Goal: Submit feedback/report problem

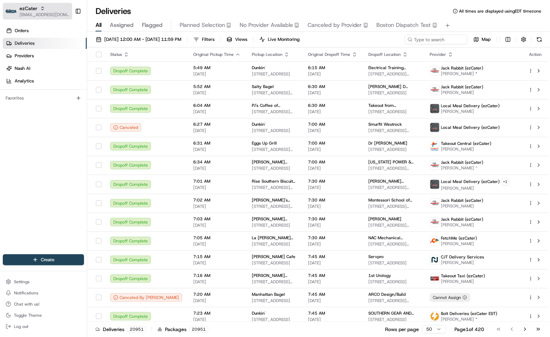
click at [37, 12] on span "[EMAIL_ADDRESS][DOMAIN_NAME]" at bounding box center [45, 15] width 50 height 6
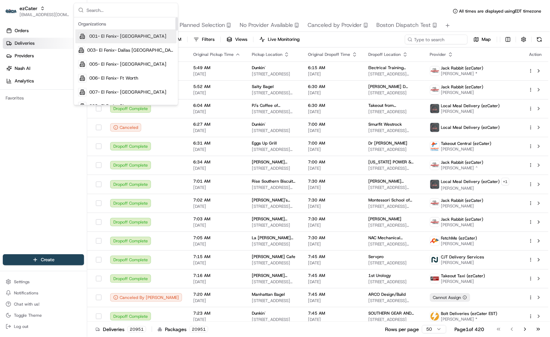
click at [117, 12] on input "text" at bounding box center [130, 10] width 87 height 14
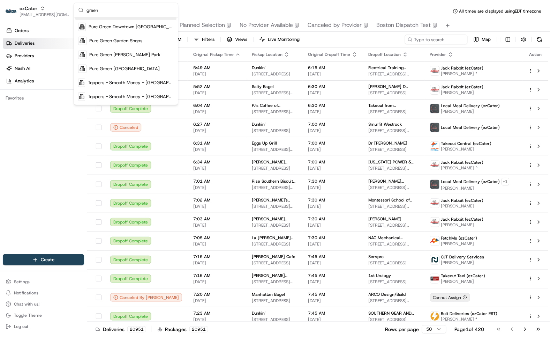
scroll to position [95, 0]
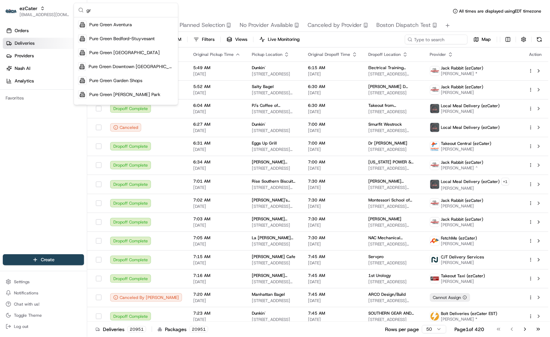
type input "g"
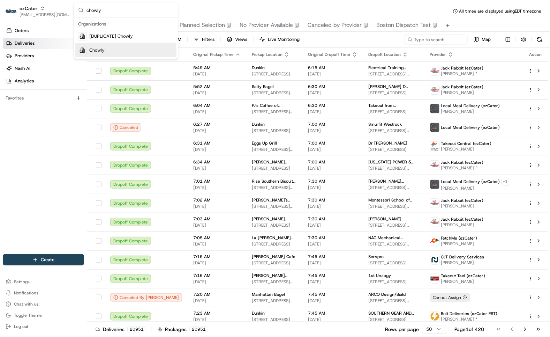
type input "chowly"
click at [111, 50] on div "Chowly" at bounding box center [125, 50] width 101 height 14
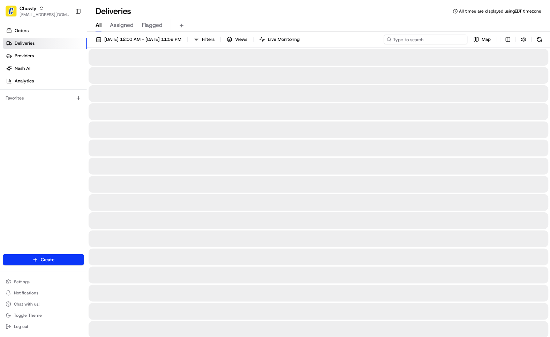
click at [439, 40] on input at bounding box center [426, 40] width 84 height 10
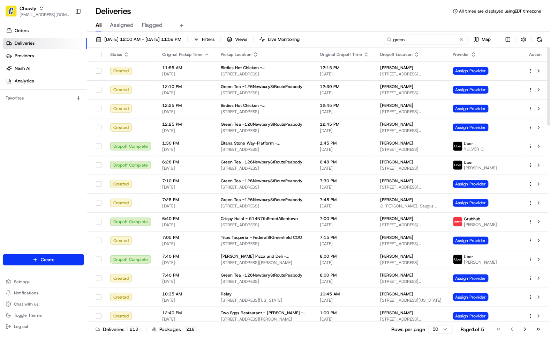
click at [442, 40] on input "green" at bounding box center [426, 40] width 84 height 10
paste input "Ellen Sindelar"
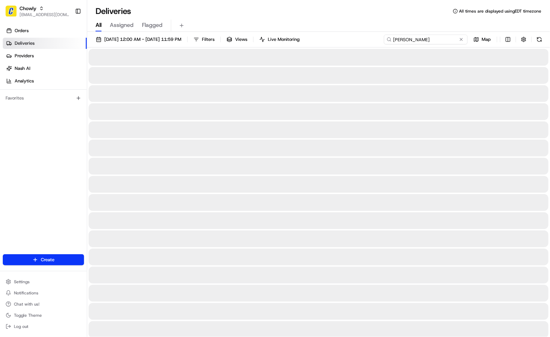
click at [435, 40] on input "Ellen Sindelar" at bounding box center [426, 40] width 84 height 10
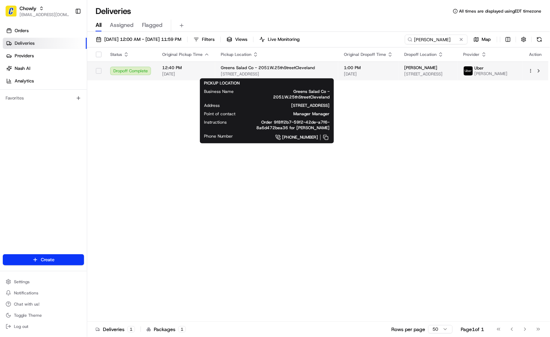
click at [289, 74] on span "2051 W 25th St, Cleveland, OH 44113, USA" at bounding box center [277, 74] width 112 height 6
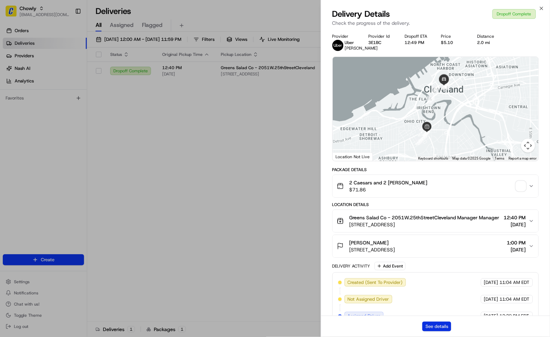
click at [438, 326] on button "See details" at bounding box center [437, 326] width 29 height 10
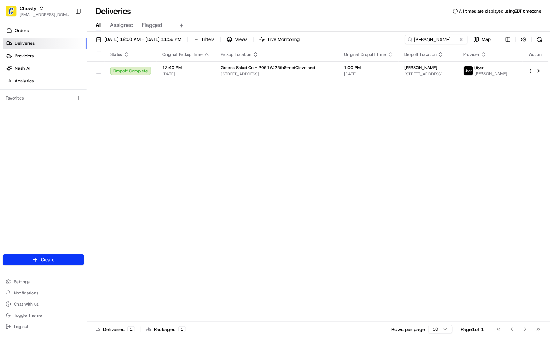
drag, startPoint x: 274, startPoint y: 118, endPoint x: 325, endPoint y: 41, distance: 92.1
click at [449, 39] on input "Ellen Sindelar" at bounding box center [426, 40] width 84 height 10
paste input "Lore Young"
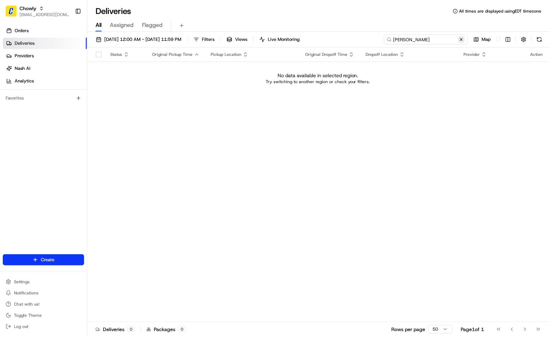
type input "Lore Young"
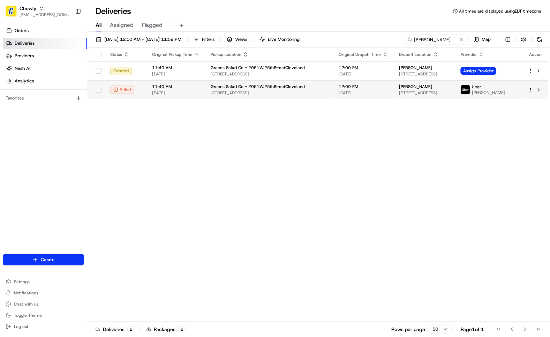
click at [268, 97] on td "Greens Salad Co - 2051W.25thStreetCleveland 2051 W 25th St, Cleveland, OH 44113…" at bounding box center [269, 89] width 128 height 19
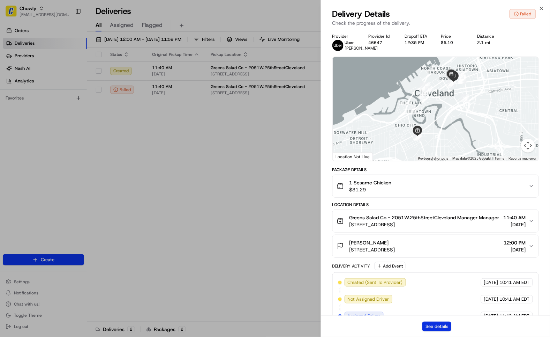
click at [428, 327] on button "See details" at bounding box center [437, 326] width 29 height 10
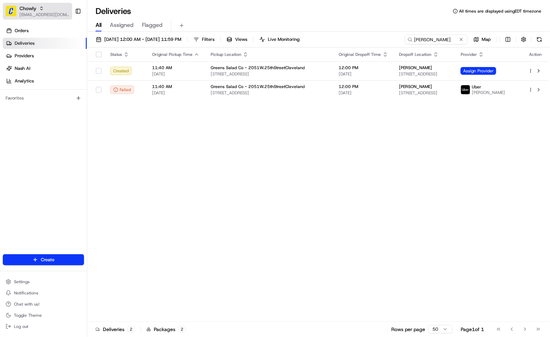
click at [37, 12] on span "[EMAIL_ADDRESS][DOMAIN_NAME]" at bounding box center [45, 15] width 50 height 6
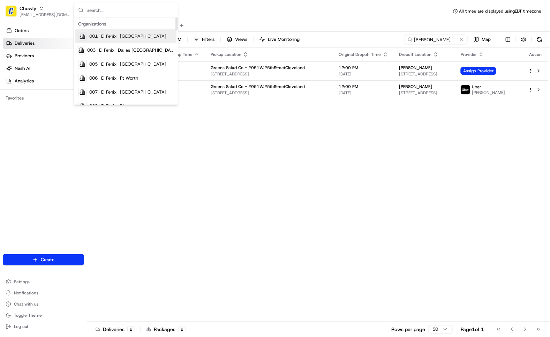
click at [122, 8] on input "text" at bounding box center [130, 10] width 87 height 14
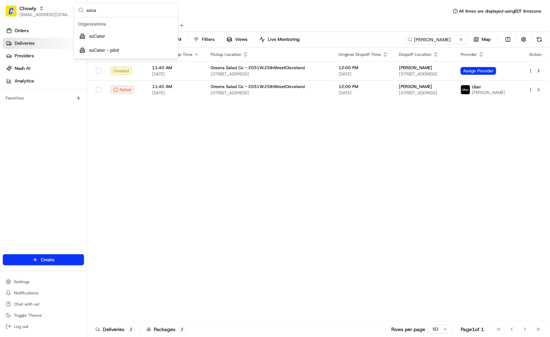
type input "ezca"
click at [106, 32] on div "ezCater" at bounding box center [125, 36] width 101 height 14
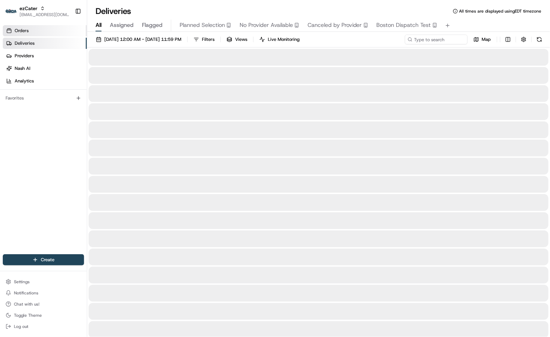
click at [35, 31] on link "Orders" at bounding box center [45, 30] width 84 height 11
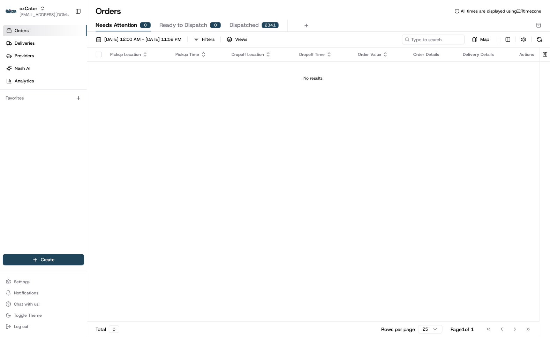
click at [124, 24] on span "Needs Attention" at bounding box center [117, 25] width 42 height 8
click at [124, 37] on span "[DATE] 12:00 AM - [DATE] 11:59 PM" at bounding box center [142, 39] width 77 height 6
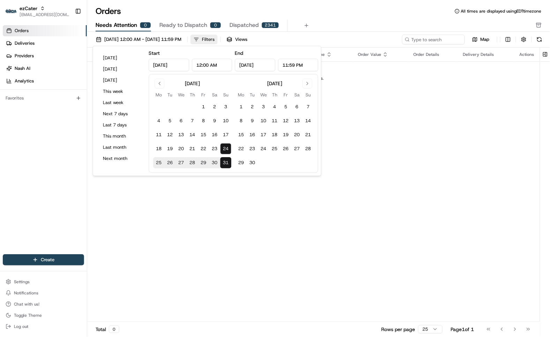
click at [215, 37] on div "Filters" at bounding box center [208, 39] width 13 height 6
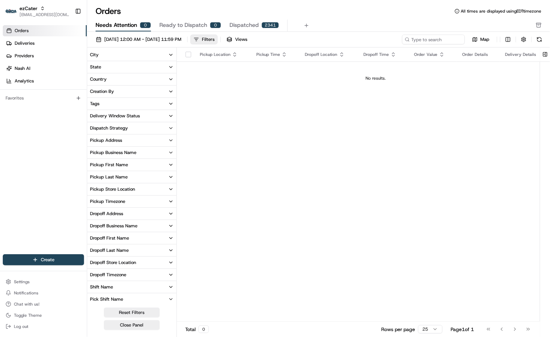
click at [126, 311] on button "Reset Filters" at bounding box center [132, 312] width 56 height 10
click at [130, 311] on button "Reset Filters" at bounding box center [132, 312] width 56 height 10
click at [131, 311] on button "Reset Filters" at bounding box center [132, 312] width 56 height 10
click at [133, 325] on button "Close Panel" at bounding box center [132, 325] width 56 height 10
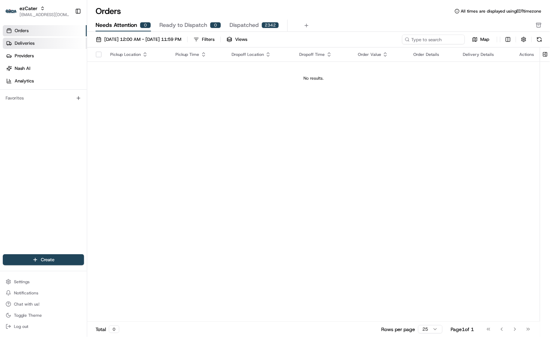
click at [39, 42] on link "Deliveries" at bounding box center [45, 43] width 84 height 11
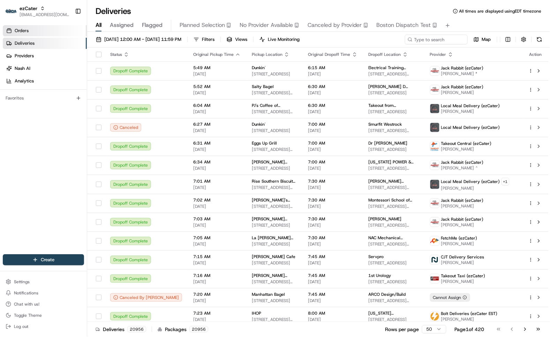
click at [27, 31] on span "Orders" at bounding box center [22, 31] width 14 height 6
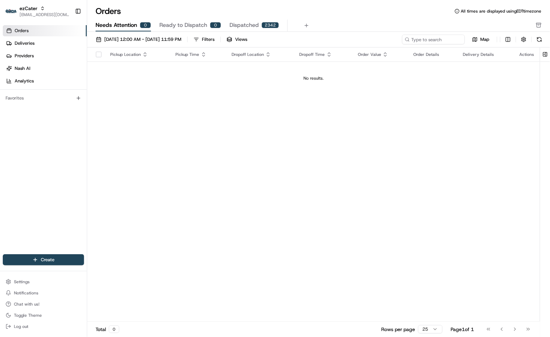
click at [186, 25] on span "Ready to Dispatch" at bounding box center [183, 25] width 48 height 8
click at [128, 27] on span "Needs Attention" at bounding box center [117, 25] width 42 height 8
click at [130, 40] on span "[DATE] 12:00 AM - [DATE] 11:59 PM" at bounding box center [142, 39] width 77 height 6
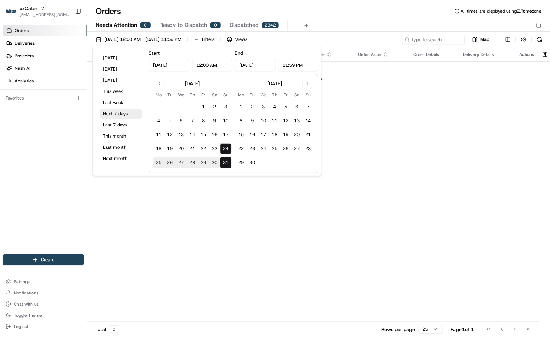
click at [116, 113] on button "Next 7 days" at bounding box center [121, 114] width 42 height 10
click at [277, 254] on div "Pickup Location Pickup Time Dropoff Location Dropoff Time Order Value Order Det…" at bounding box center [313, 184] width 453 height 274
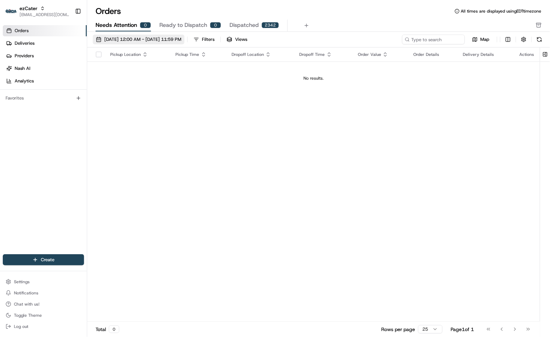
click at [134, 39] on span "[DATE] 12:00 AM - [DATE] 11:59 PM" at bounding box center [142, 39] width 77 height 6
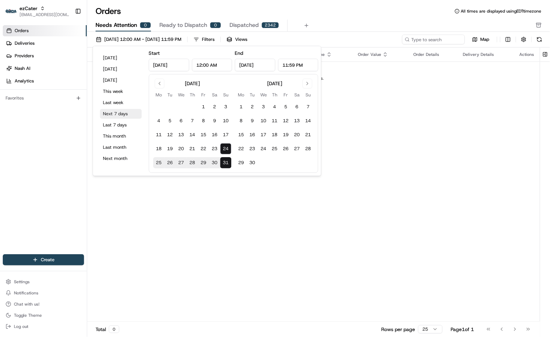
click at [116, 112] on button "Next 7 days" at bounding box center [121, 114] width 42 height 10
click at [396, 159] on div "Pickup Location Pickup Time Dropoff Location Dropoff Time Order Value Order Det…" at bounding box center [313, 184] width 453 height 274
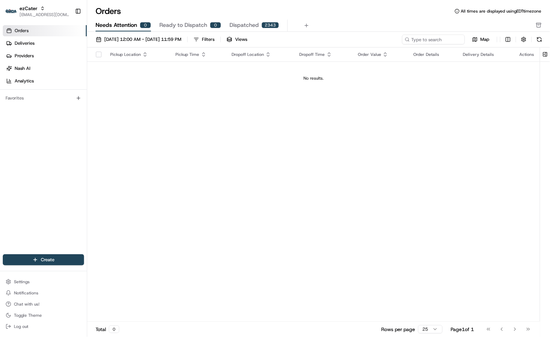
click at [242, 163] on div "Pickup Location Pickup Time Dropoff Location Dropoff Time Order Value Order Det…" at bounding box center [313, 184] width 453 height 274
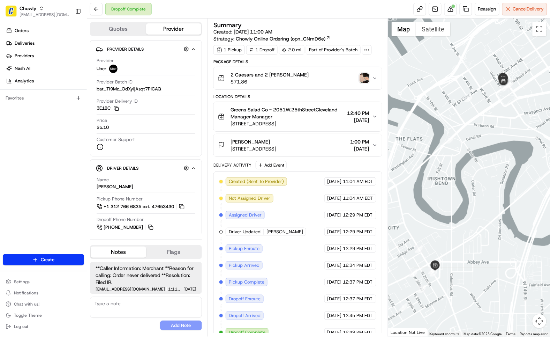
click at [363, 79] on img "button" at bounding box center [365, 78] width 10 height 10
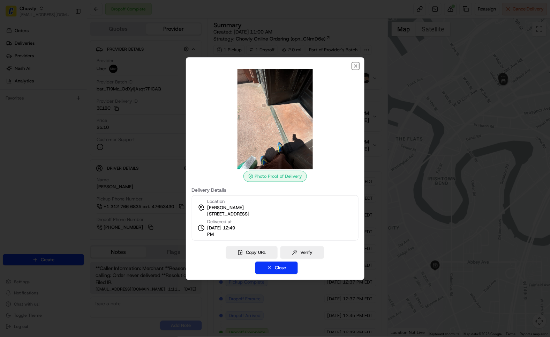
click at [356, 65] on icon "button" at bounding box center [356, 66] width 6 height 6
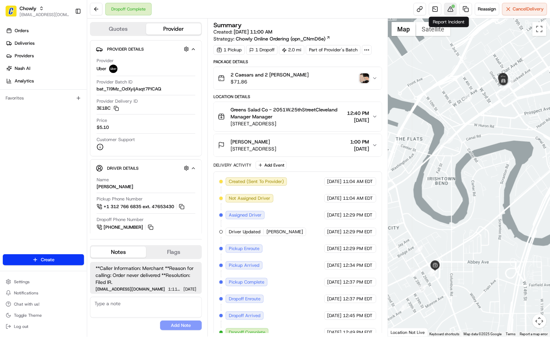
click at [452, 5] on div at bounding box center [453, 6] width 3 height 3
click at [363, 80] on img "button" at bounding box center [365, 78] width 10 height 10
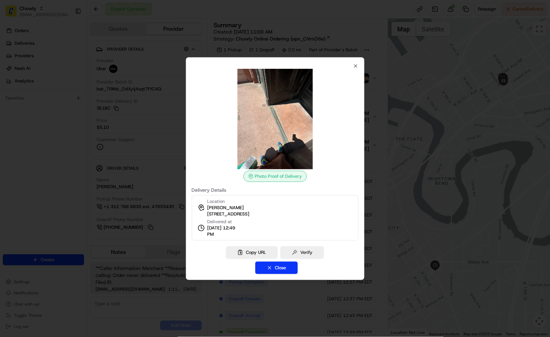
click at [388, 139] on div at bounding box center [275, 168] width 550 height 337
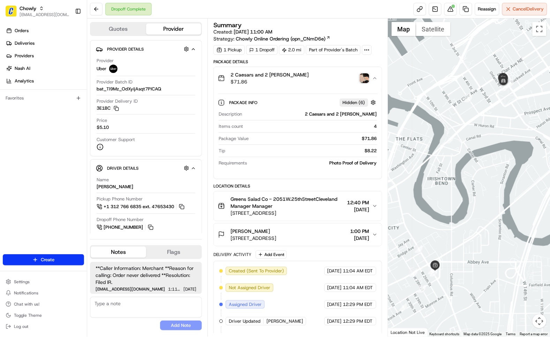
click at [113, 308] on textarea at bounding box center [146, 307] width 112 height 21
paste textarea "Caller Details: Merchant Reason for call: 2 Orders checking for refund request.…"
type textarea "Caller Details: Merchant Reason for call: 2 Orders checking for refund request.…"
click at [177, 326] on button "Add Note" at bounding box center [181, 325] width 42 height 10
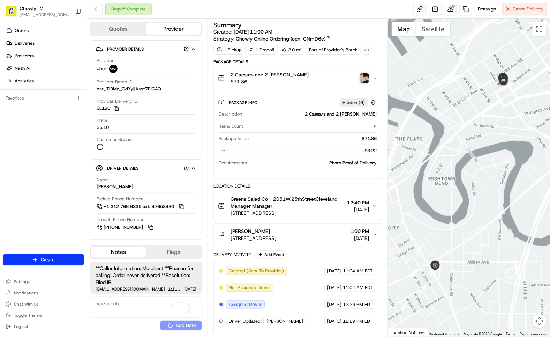
scroll to position [0, 0]
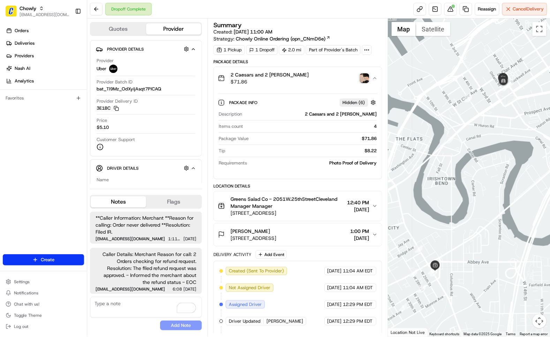
click at [210, 68] on div "Summary Created: 08/05/2025 11:00 AM Strategy: Chowly Online Ordering (opn_CNmD…" at bounding box center [298, 177] width 181 height 318
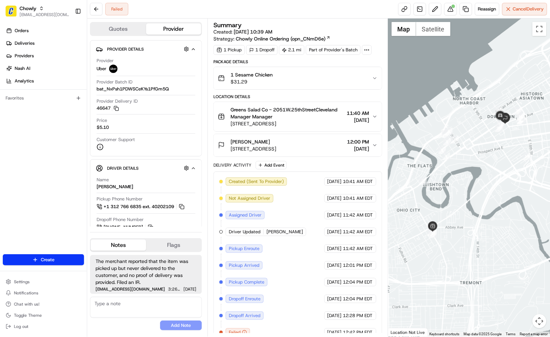
scroll to position [10, 0]
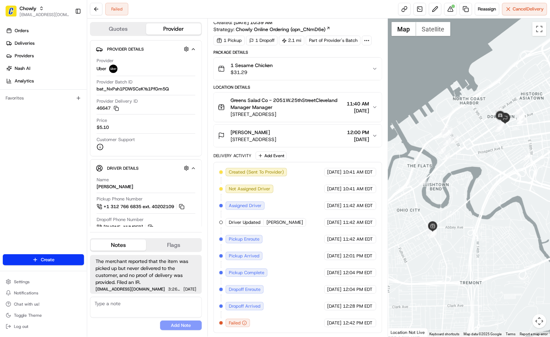
click at [245, 323] on icon "button" at bounding box center [245, 323] width 0 height 1
click at [244, 323] on icon "button" at bounding box center [244, 322] width 5 height 5
click at [251, 324] on div "Failed" at bounding box center [239, 323] width 26 height 8
click at [261, 322] on div "Created (Sent To Provider) Uber 08/14/2025 10:41 AM EDT Not Assigned Driver Ube…" at bounding box center [297, 247] width 157 height 159
click at [208, 259] on div "Summary Created: 08/14/2025 10:39 AM Strategy: Chowly Online Ordering (opn_CNmD…" at bounding box center [298, 177] width 181 height 318
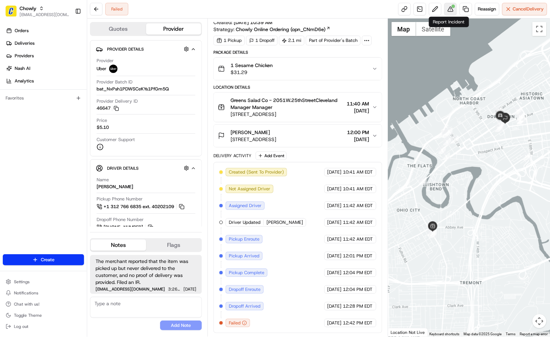
click at [448, 5] on button at bounding box center [451, 9] width 13 height 13
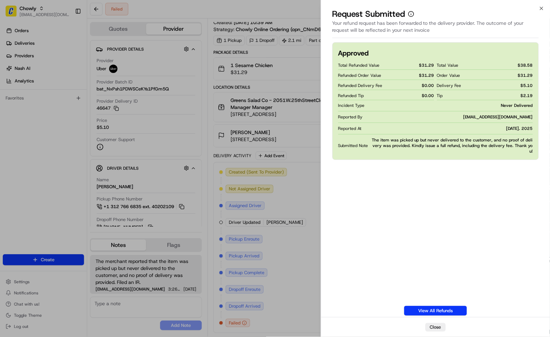
click at [378, 203] on div "Approved Total Refunded Value $ 31.29 Refunded Order Value $ 31.29 Refunded Del…" at bounding box center [436, 178] width 207 height 273
click at [445, 188] on div "Approved Total Refunded Value $ 31.29 Refunded Order Value $ 31.29 Refunded Del…" at bounding box center [436, 178] width 207 height 273
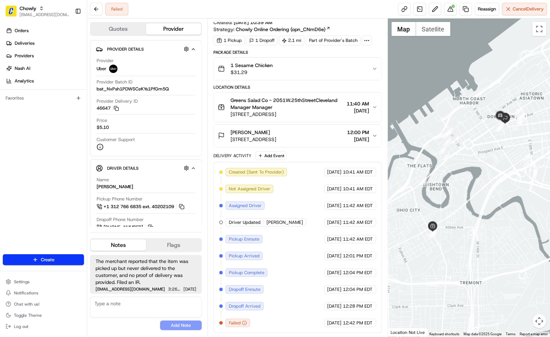
click at [208, 163] on div "Summary Created: 08/14/2025 10:39 AM Strategy: Chowly Online Ordering (opn_CNmD…" at bounding box center [298, 177] width 181 height 318
drag, startPoint x: 131, startPoint y: 305, endPoint x: 138, endPoint y: 312, distance: 9.6
click at [132, 305] on textarea at bounding box center [146, 307] width 112 height 21
paste textarea "Caller Details: Merchant Reason for call: 2 Orders checking for refund request.…"
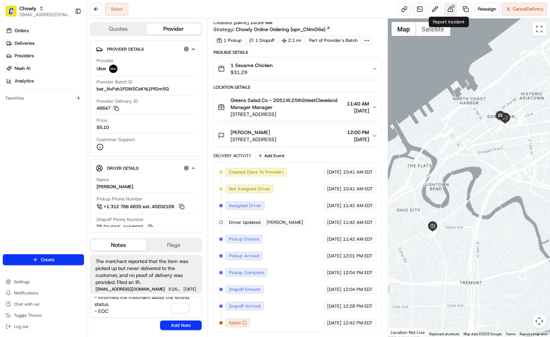
type textarea "Caller Details: Merchant Reason for call: 2 Orders checking for refund request.…"
click at [450, 9] on button at bounding box center [451, 9] width 13 height 13
click at [173, 326] on button "Add Note" at bounding box center [181, 325] width 42 height 10
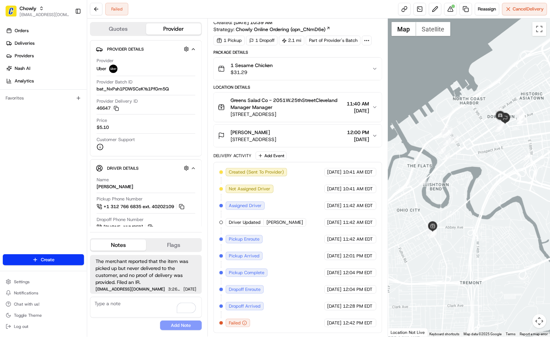
scroll to position [5, 0]
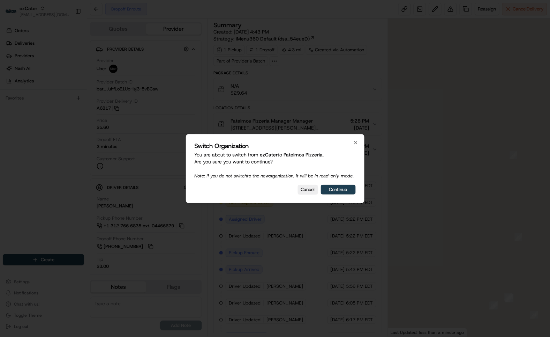
click at [343, 191] on button "Continue" at bounding box center [338, 190] width 35 height 10
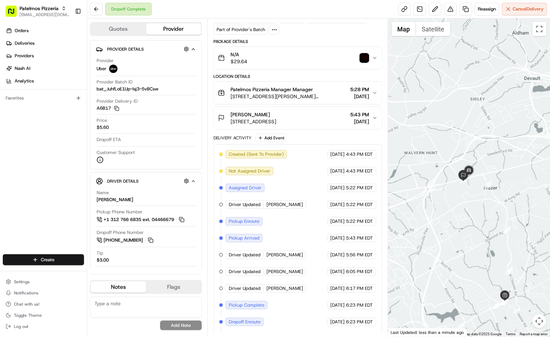
scroll to position [65, 0]
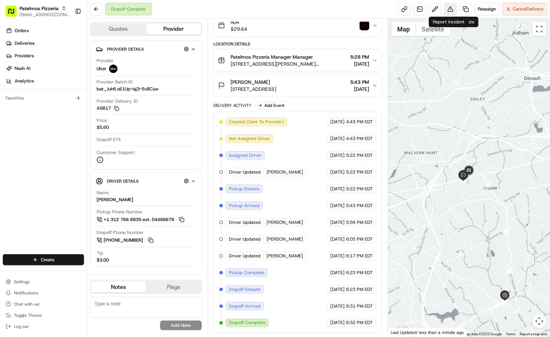
click at [448, 11] on button at bounding box center [451, 9] width 13 height 13
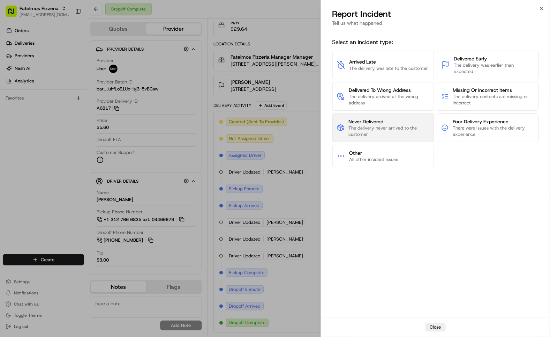
click at [391, 127] on span "The delivery never arrived to the customer" at bounding box center [389, 131] width 81 height 13
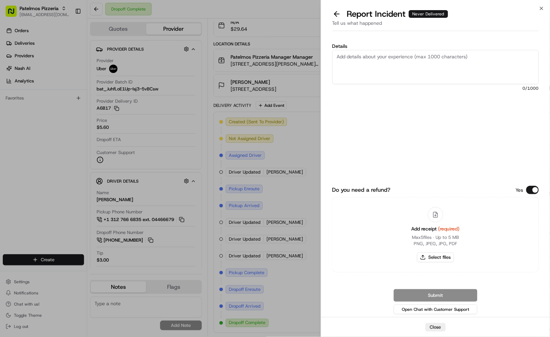
click at [418, 61] on textarea "Details" at bounding box center [436, 67] width 207 height 34
click at [442, 72] on textarea "Details" at bounding box center [436, 67] width 207 height 34
click at [382, 55] on textarea "The" at bounding box center [436, 67] width 207 height 34
type textarea "T"
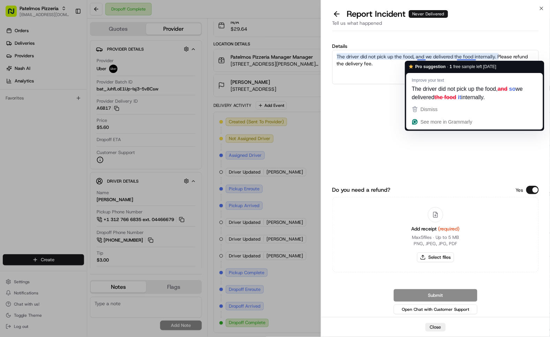
click at [380, 74] on textarea "The driver did not pick up the food, and we delivered the food internally. Plea…" at bounding box center [436, 67] width 207 height 34
click at [410, 57] on textarea "The driver did not pick up the food, and we delivered the food internally. Plea…" at bounding box center [436, 67] width 207 height 34
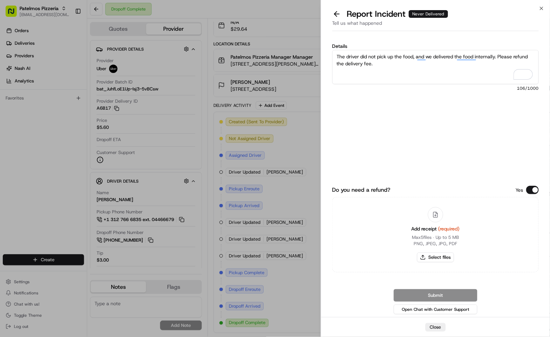
click at [408, 64] on textarea "The driver did not pick up the food, and we delivered the food internally. Plea…" at bounding box center [436, 67] width 207 height 34
type textarea "The driver did not pick up the food, and we delivered the food internally. Plea…"
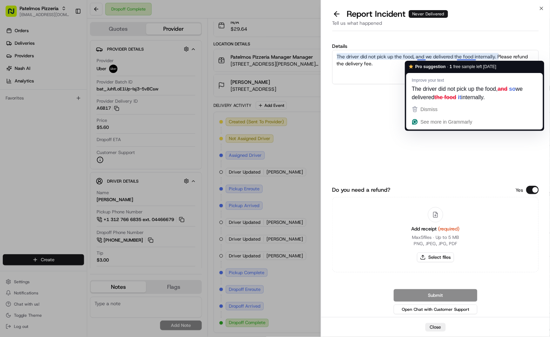
click at [484, 184] on div "Do you need a refund? Yes Add receipt (required) Max 5 files ∙ Up to 5 MB PNG, …" at bounding box center [436, 237] width 207 height 156
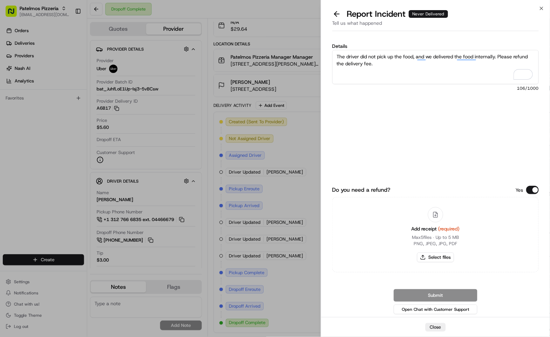
click at [534, 189] on button "Do you need a refund?" at bounding box center [533, 190] width 13 height 8
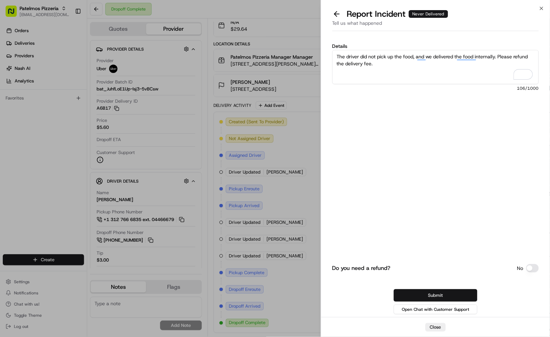
click at [455, 293] on button "Submit" at bounding box center [436, 295] width 84 height 13
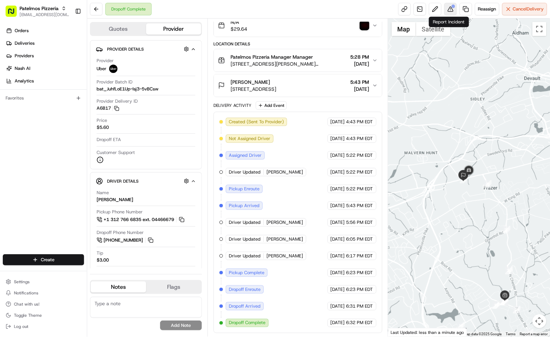
click at [452, 6] on div at bounding box center [453, 6] width 3 height 3
